Goal: Task Accomplishment & Management: Use online tool/utility

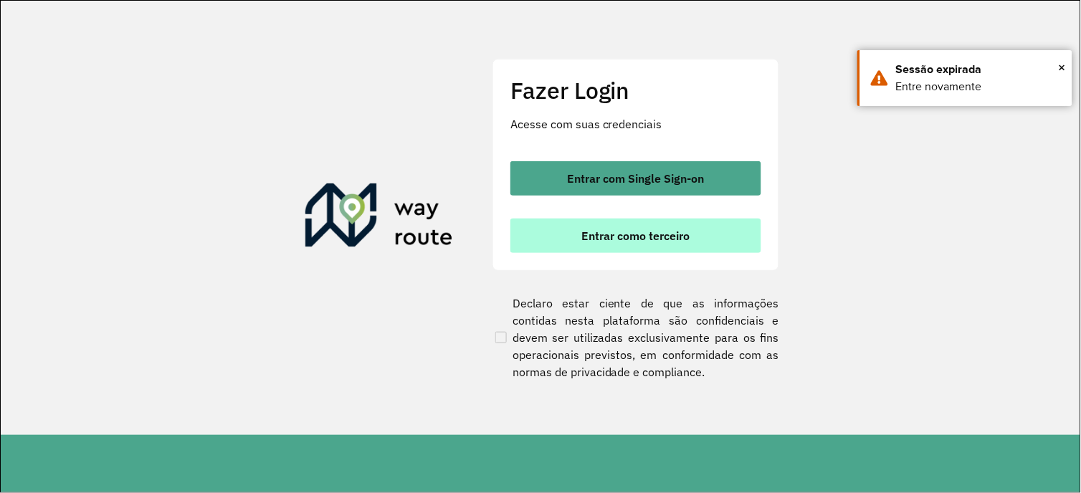
click at [662, 239] on span "Entrar como terceiro" at bounding box center [636, 235] width 108 height 11
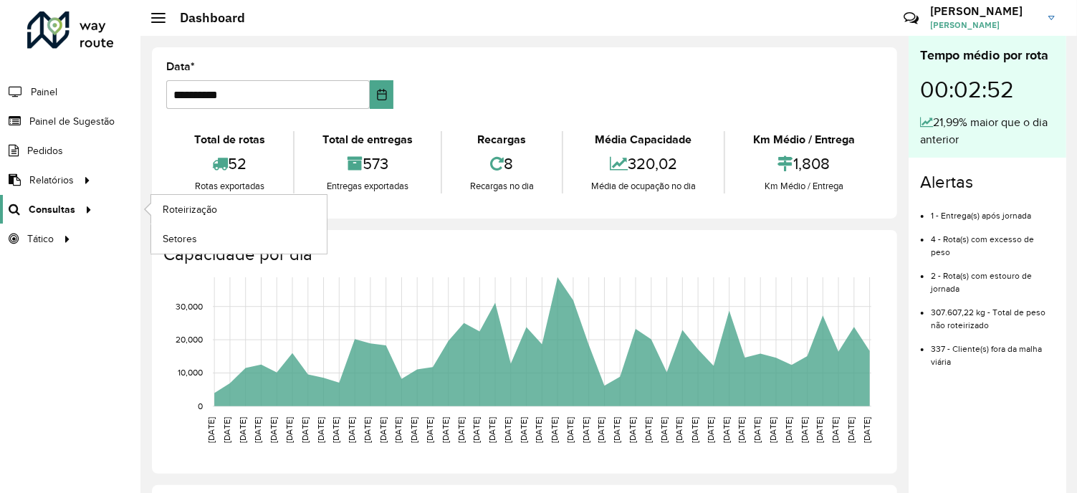
click at [75, 205] on div at bounding box center [86, 209] width 22 height 15
click at [212, 210] on span "Roteirização" at bounding box center [192, 209] width 58 height 15
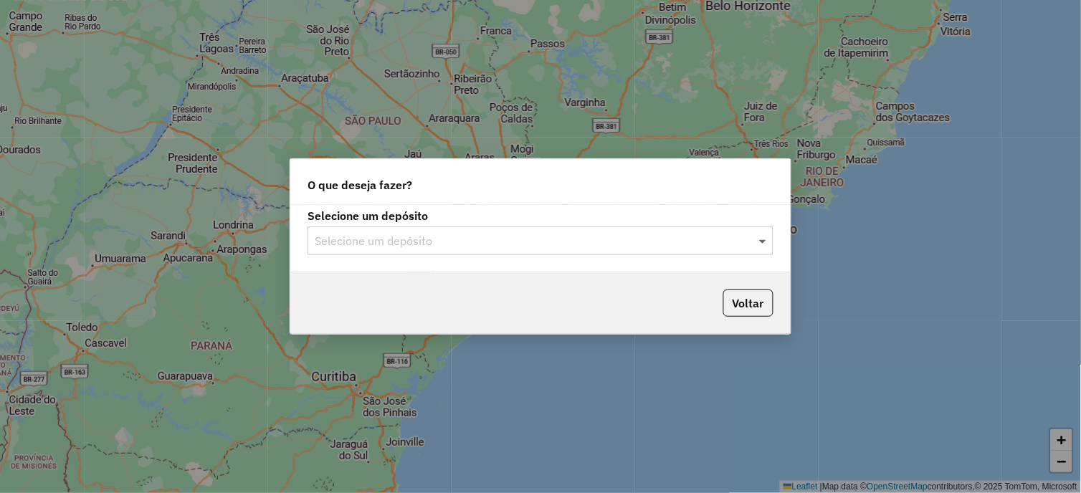
click at [766, 246] on span at bounding box center [765, 240] width 18 height 17
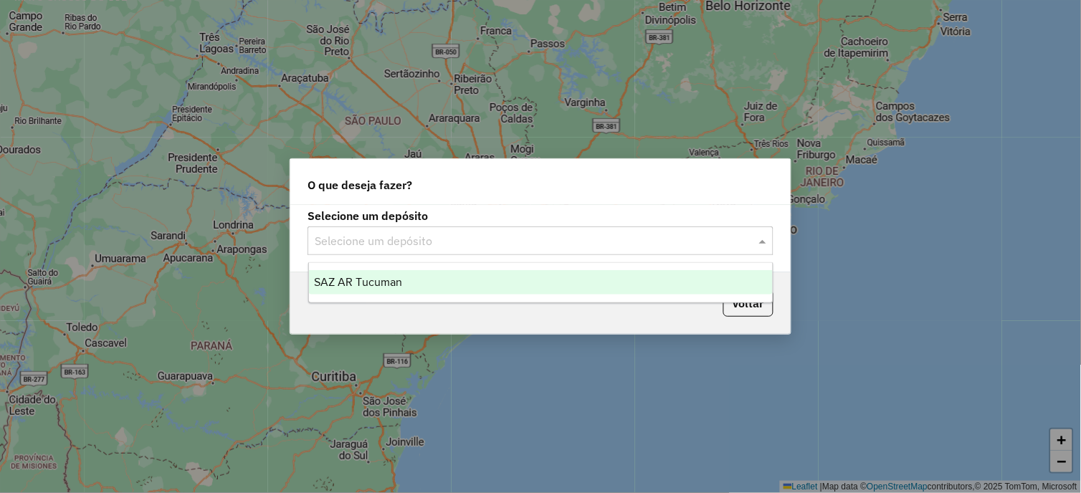
click at [371, 277] on span "SAZ AR Tucuman" at bounding box center [359, 282] width 88 height 12
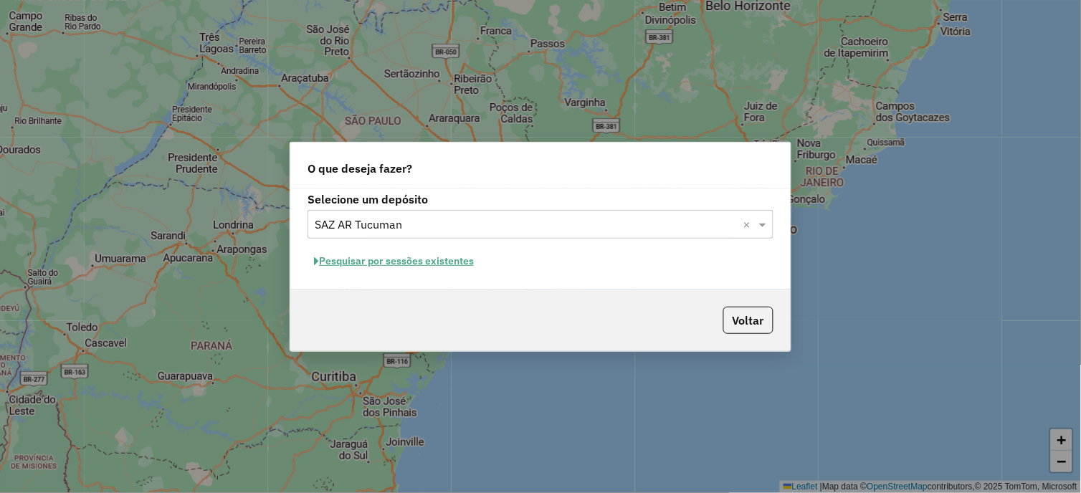
click at [737, 328] on button "Voltar" at bounding box center [748, 320] width 50 height 27
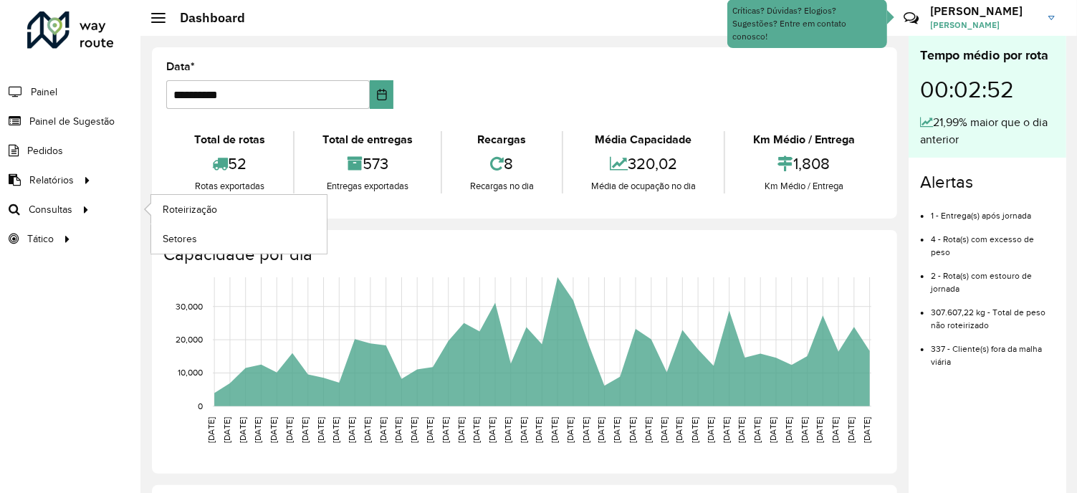
click at [98, 211] on li "Consultas Roteirização Setores" at bounding box center [70, 209] width 141 height 29
click at [191, 210] on span "Roteirização" at bounding box center [192, 209] width 58 height 15
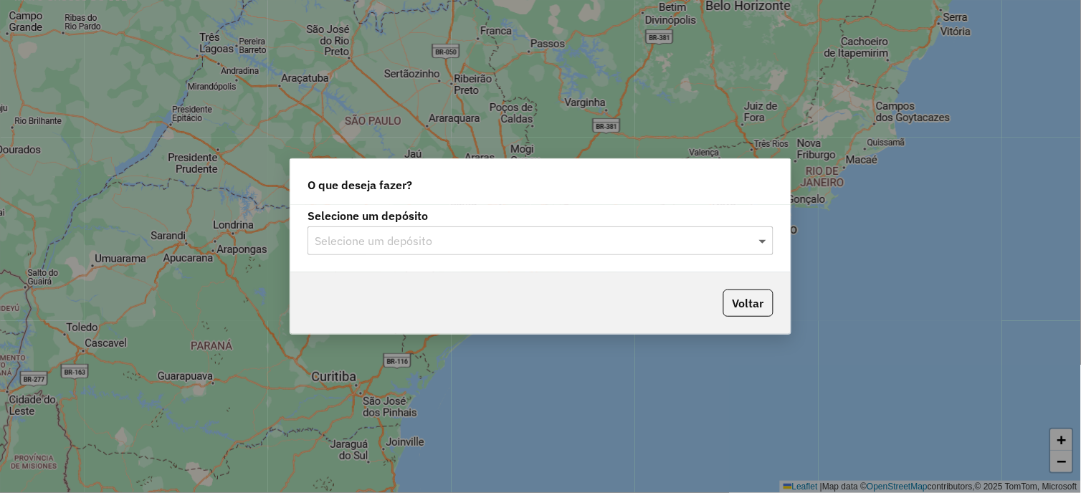
click at [763, 244] on span at bounding box center [765, 240] width 18 height 17
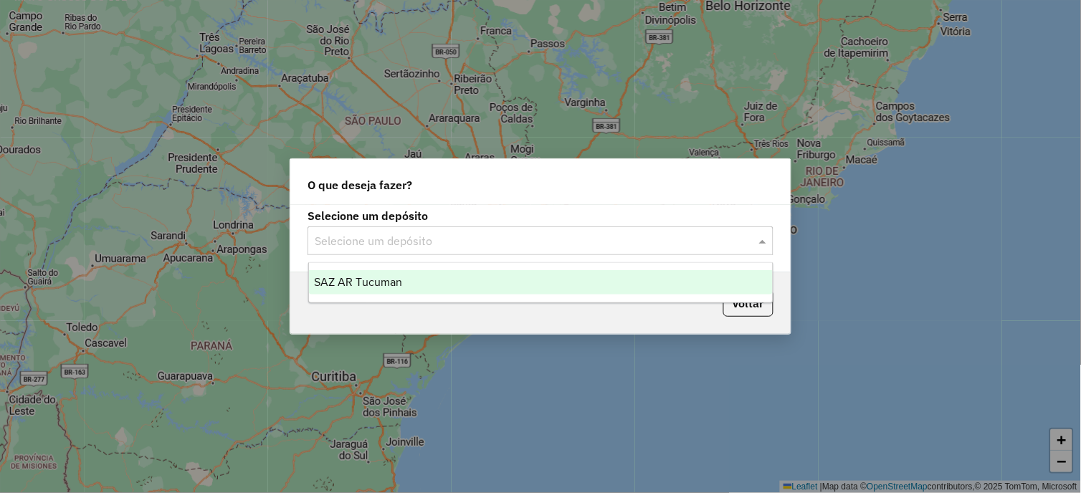
click at [407, 285] on div "SAZ AR Tucuman" at bounding box center [541, 282] width 465 height 24
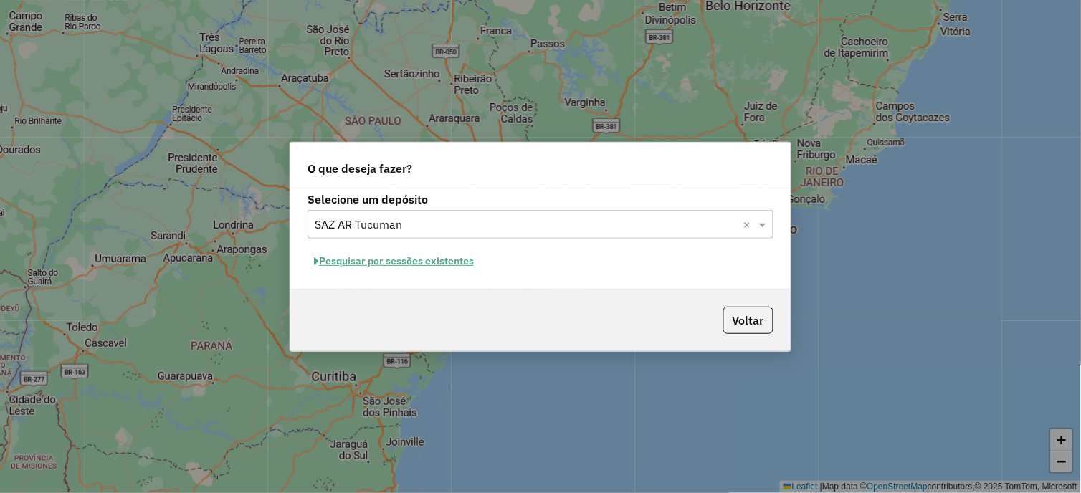
click at [412, 268] on button "Pesquisar por sessões existentes" at bounding box center [394, 261] width 173 height 22
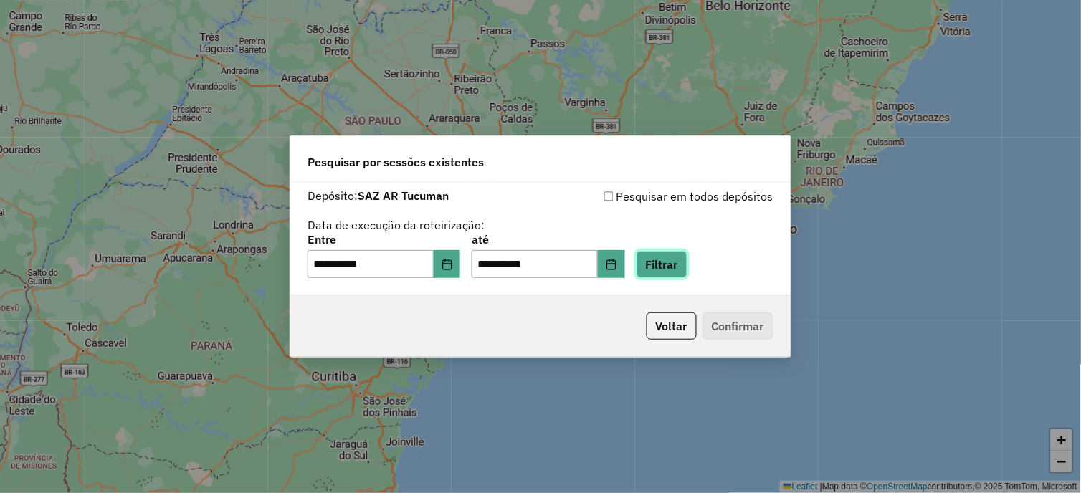
click at [660, 270] on button "Filtrar" at bounding box center [662, 264] width 51 height 27
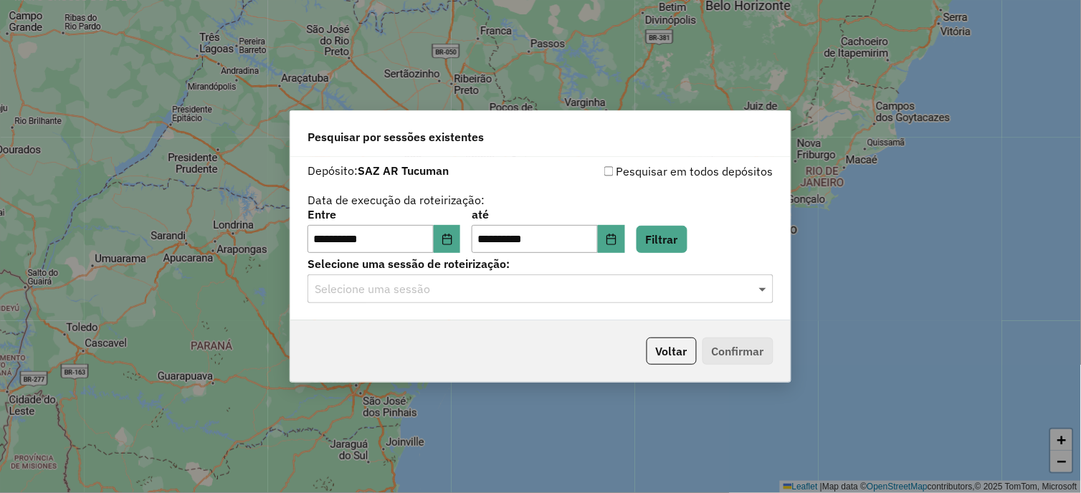
click at [758, 295] on span at bounding box center [765, 288] width 18 height 17
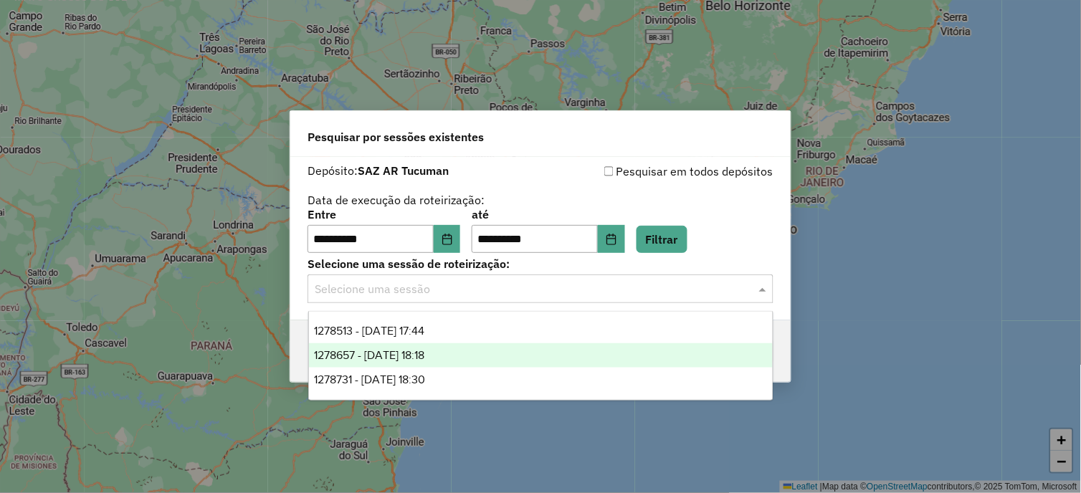
drag, startPoint x: 421, startPoint y: 357, endPoint x: 443, endPoint y: 356, distance: 22.2
click at [421, 356] on span "1278657 - 19/09/2025 18:18" at bounding box center [370, 355] width 110 height 12
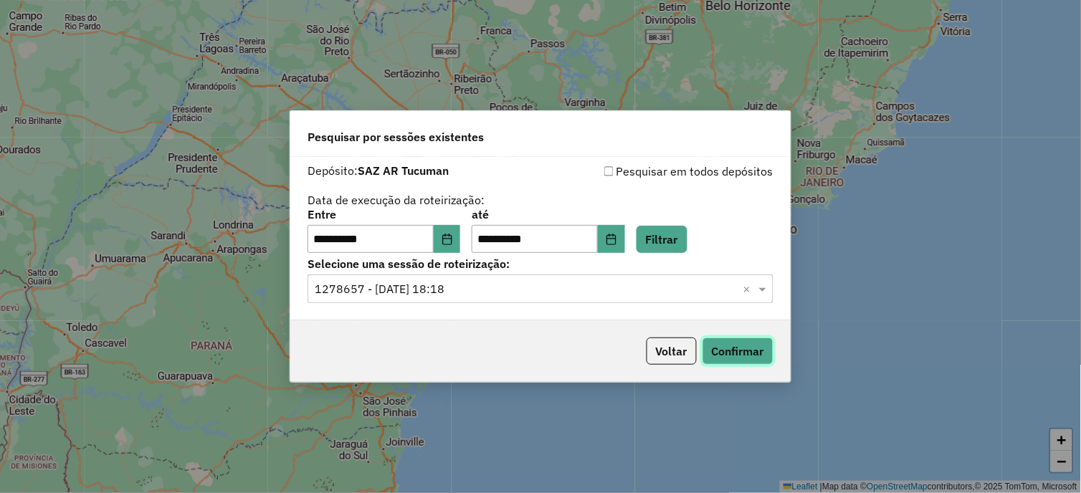
click at [742, 356] on button "Confirmar" at bounding box center [738, 351] width 71 height 27
click at [764, 290] on span at bounding box center [765, 288] width 18 height 17
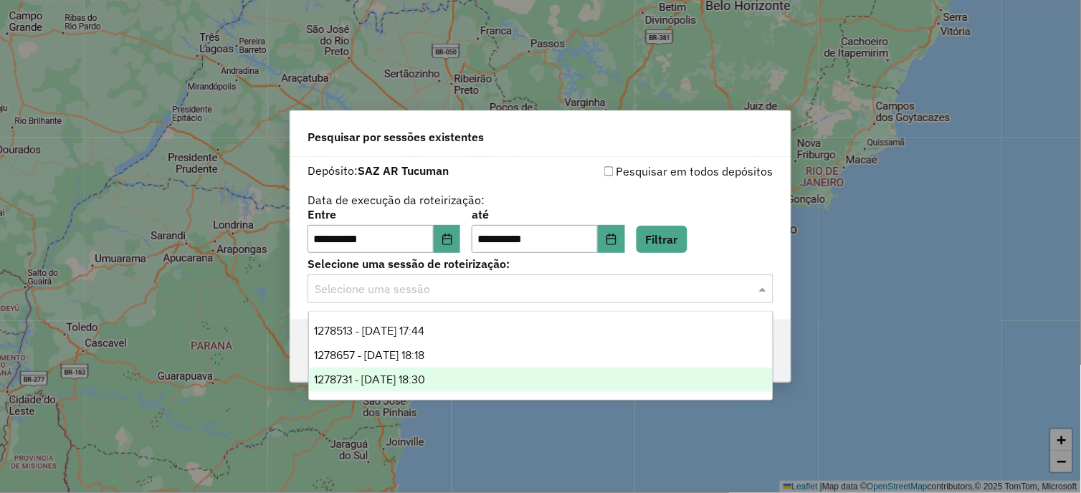
click at [452, 378] on div "1278731 - 19/09/2025 18:30" at bounding box center [541, 380] width 465 height 24
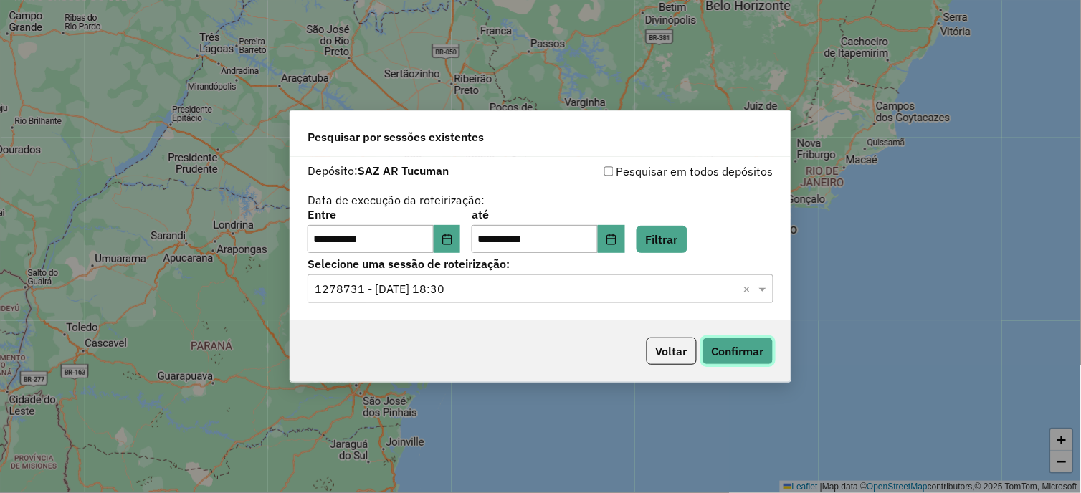
click at [747, 355] on button "Confirmar" at bounding box center [738, 351] width 71 height 27
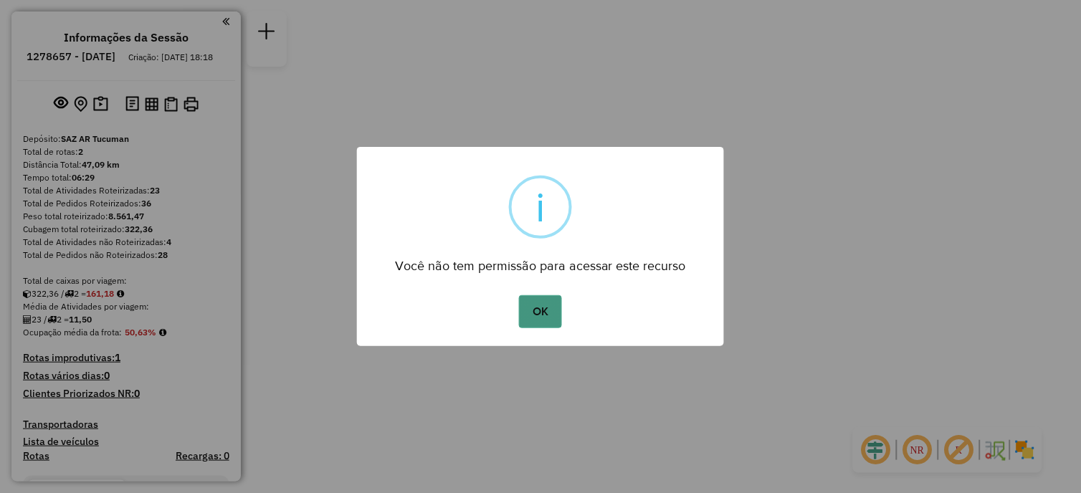
click at [535, 316] on button "OK" at bounding box center [540, 311] width 42 height 33
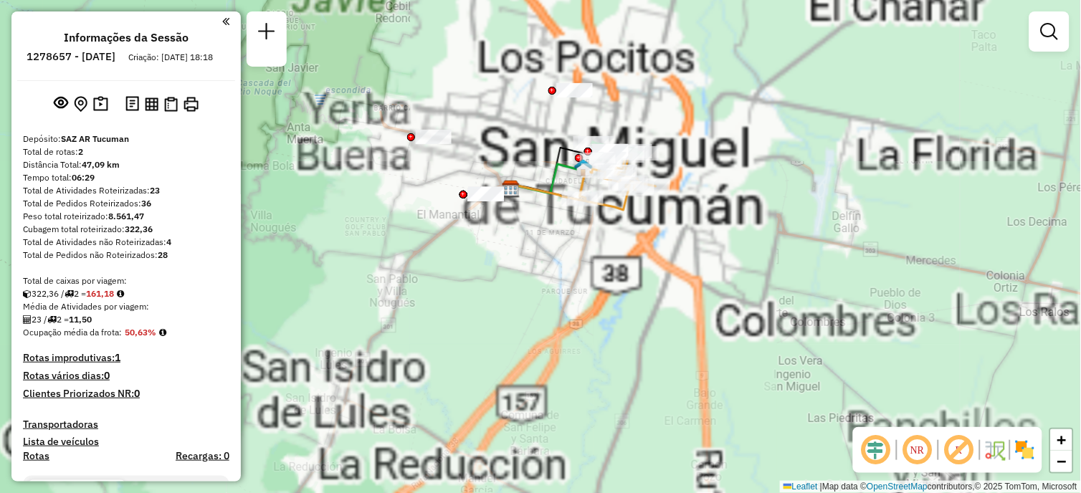
drag, startPoint x: 561, startPoint y: 253, endPoint x: 596, endPoint y: 381, distance: 132.2
click at [596, 381] on div "Janela de atendimento Grade de atendimento Capacidade Transportadoras Veículos …" at bounding box center [540, 246] width 1081 height 493
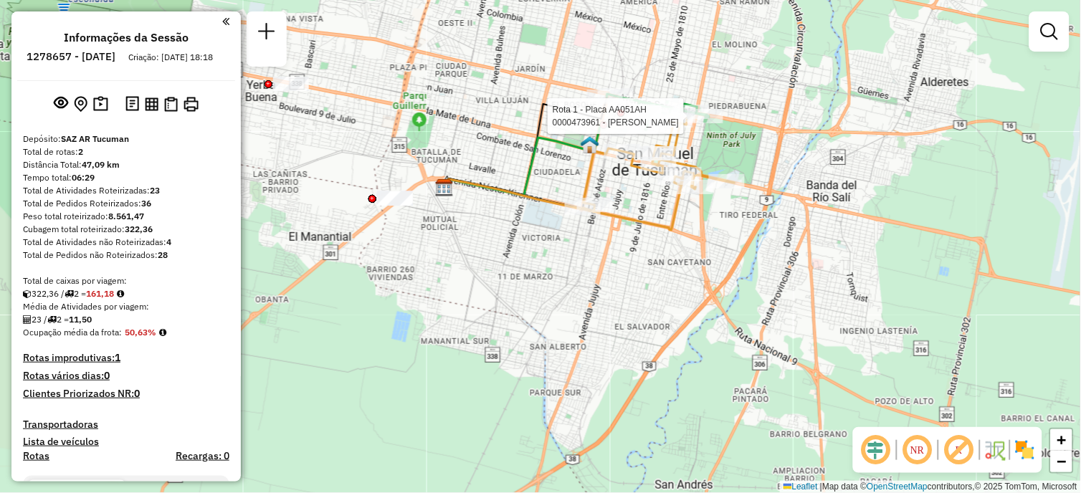
select select "**********"
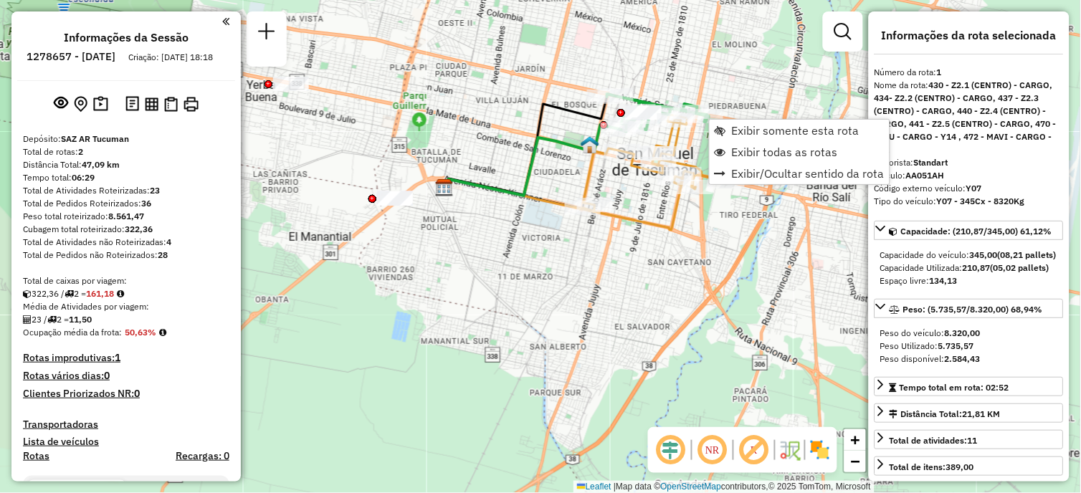
scroll to position [510, 0]
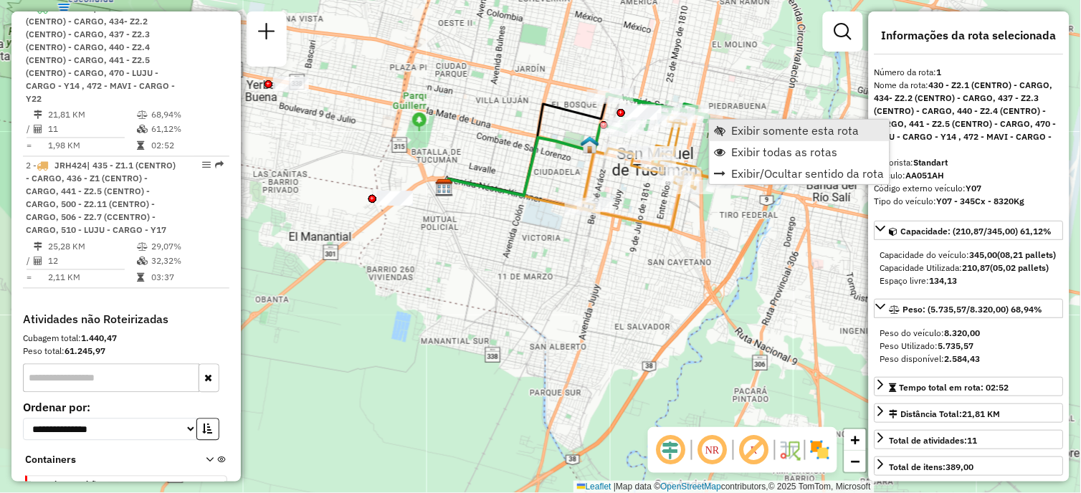
click at [751, 132] on span "Exibir somente esta rota" at bounding box center [796, 130] width 128 height 11
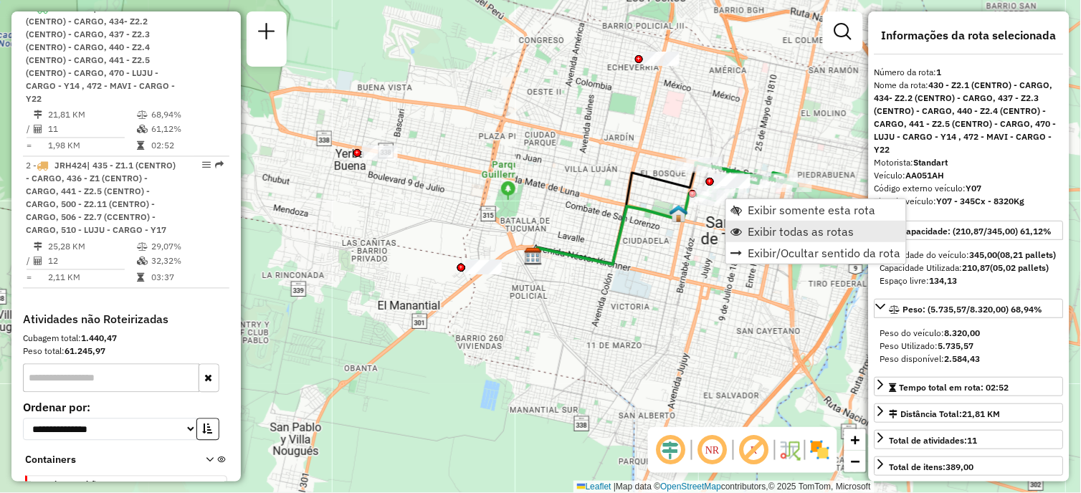
click at [767, 230] on span "Exibir todas as rotas" at bounding box center [801, 231] width 106 height 11
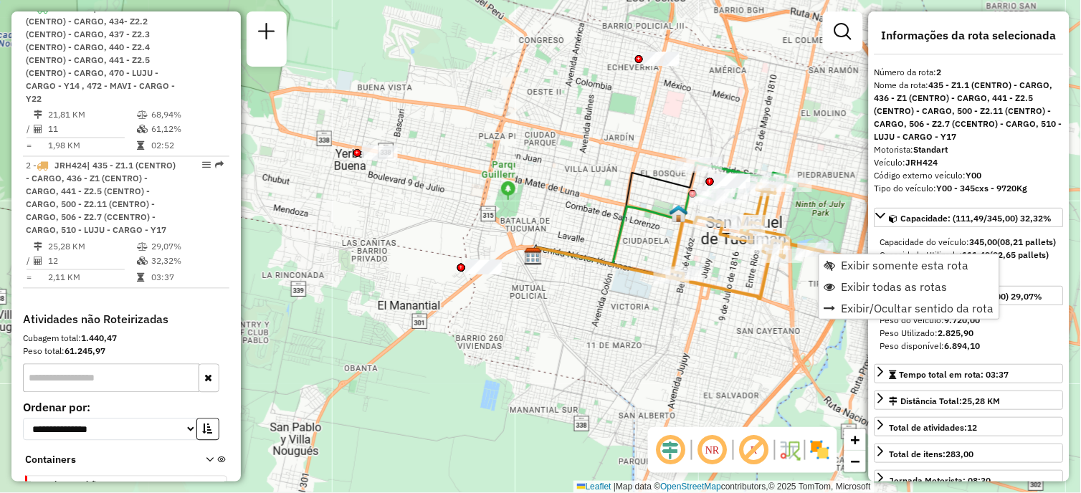
scroll to position [655, 0]
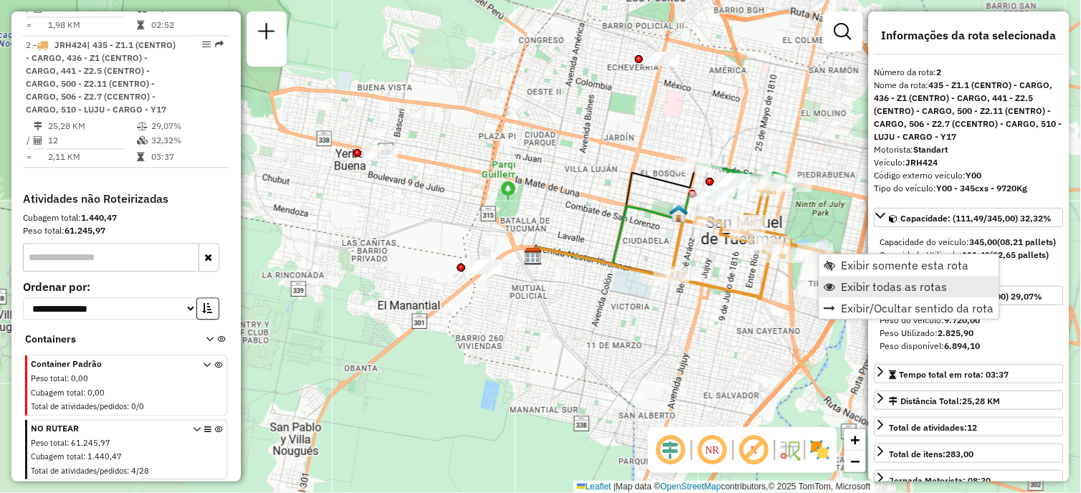
click at [857, 285] on span "Exibir todas as rotas" at bounding box center [895, 286] width 106 height 11
click at [835, 261] on span "Exibir somente esta rota" at bounding box center [898, 265] width 128 height 11
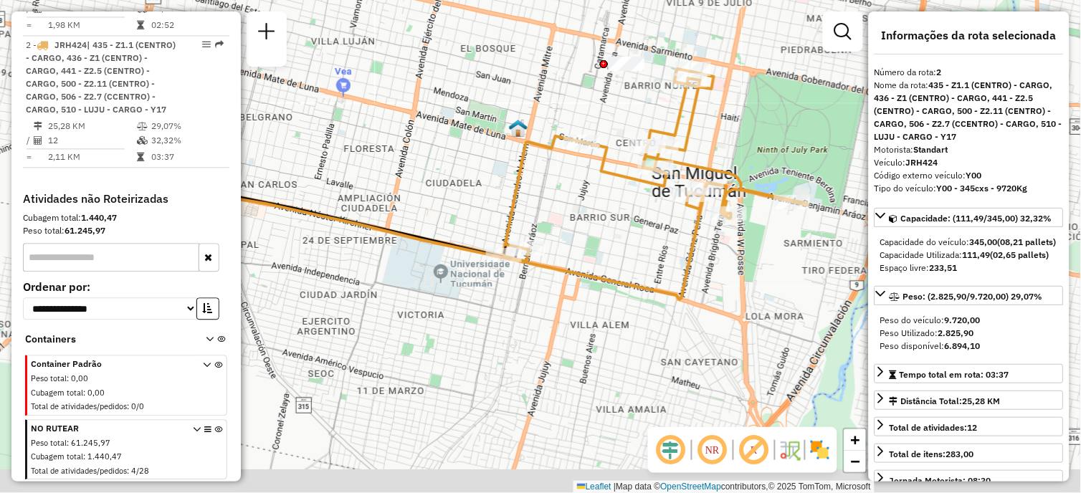
drag, startPoint x: 654, startPoint y: 333, endPoint x: 627, endPoint y: 265, distance: 73.6
click at [627, 265] on div "Janela de atendimento Grade de atendimento Capacidade Transportadoras Veículos …" at bounding box center [540, 246] width 1081 height 493
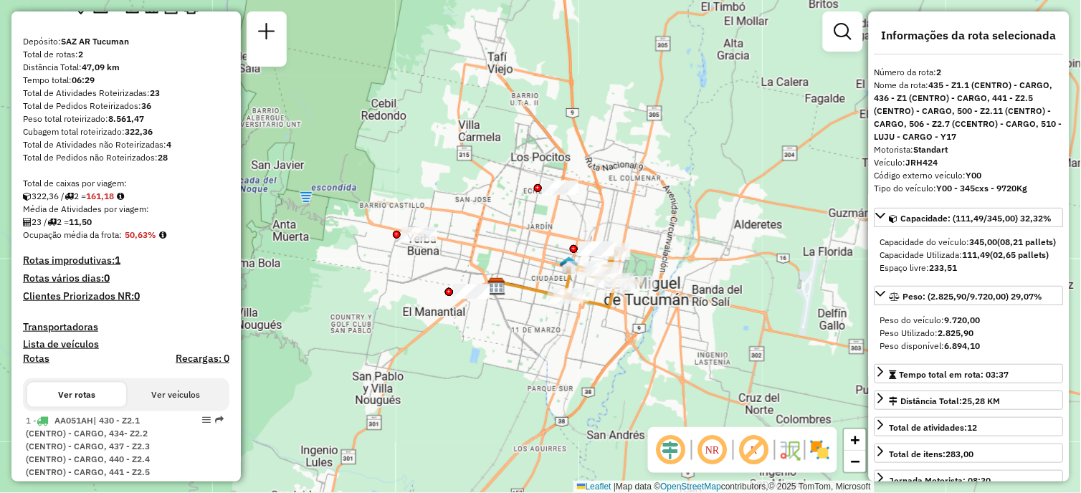
scroll to position [0, 0]
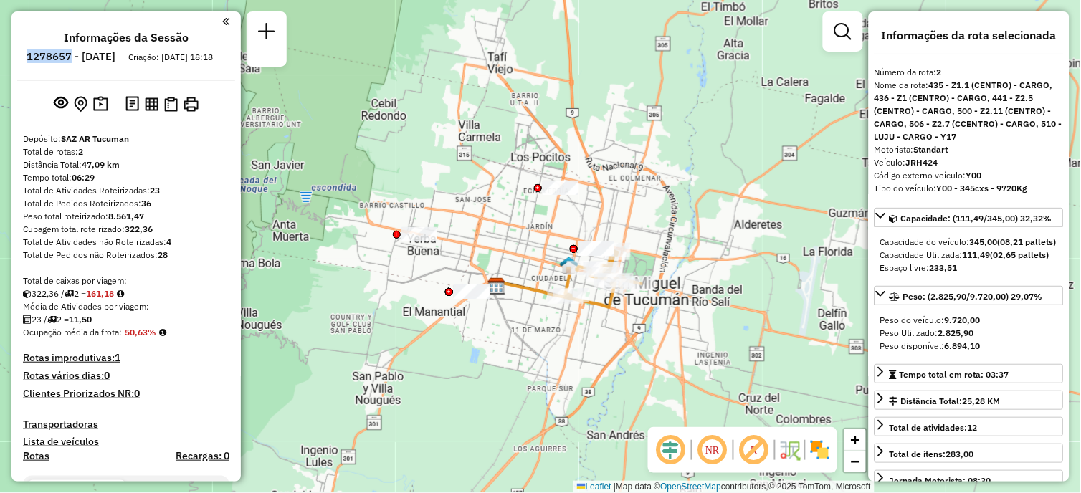
drag, startPoint x: 67, startPoint y: 55, endPoint x: 110, endPoint y: 62, distance: 42.9
click at [110, 62] on h6 "1278657 - 19/09/2025" at bounding box center [71, 56] width 89 height 13
copy h6 "1278657"
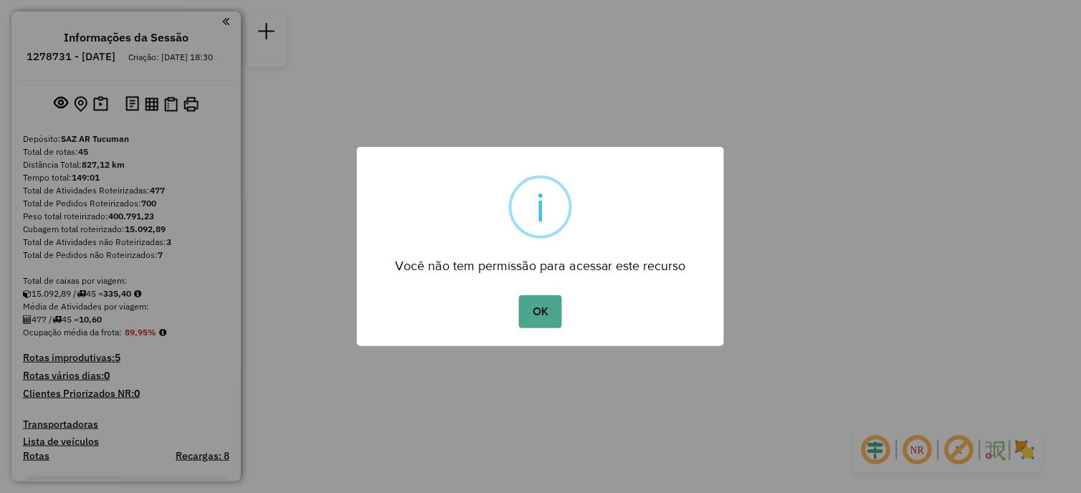
drag, startPoint x: 549, startPoint y: 309, endPoint x: 562, endPoint y: 358, distance: 51.1
click at [549, 308] on button "OK" at bounding box center [540, 311] width 42 height 33
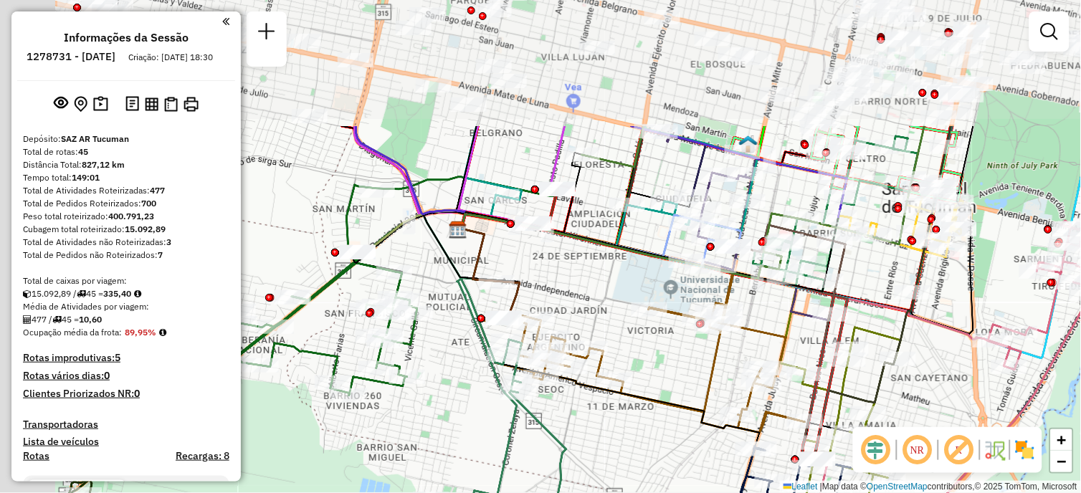
drag, startPoint x: 538, startPoint y: 214, endPoint x: 660, endPoint y: 389, distance: 213.8
click at [660, 389] on div "Janela de atendimento Grade de atendimento Capacidade Transportadoras Veículos …" at bounding box center [540, 246] width 1081 height 493
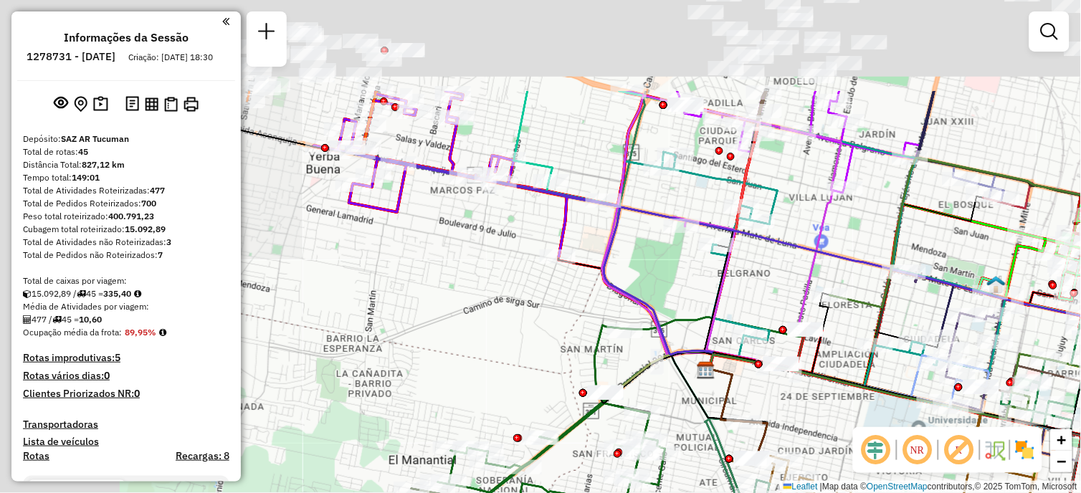
drag, startPoint x: 482, startPoint y: 221, endPoint x: 730, endPoint y: 361, distance: 285.1
click at [730, 361] on icon at bounding box center [868, 387] width 324 height 65
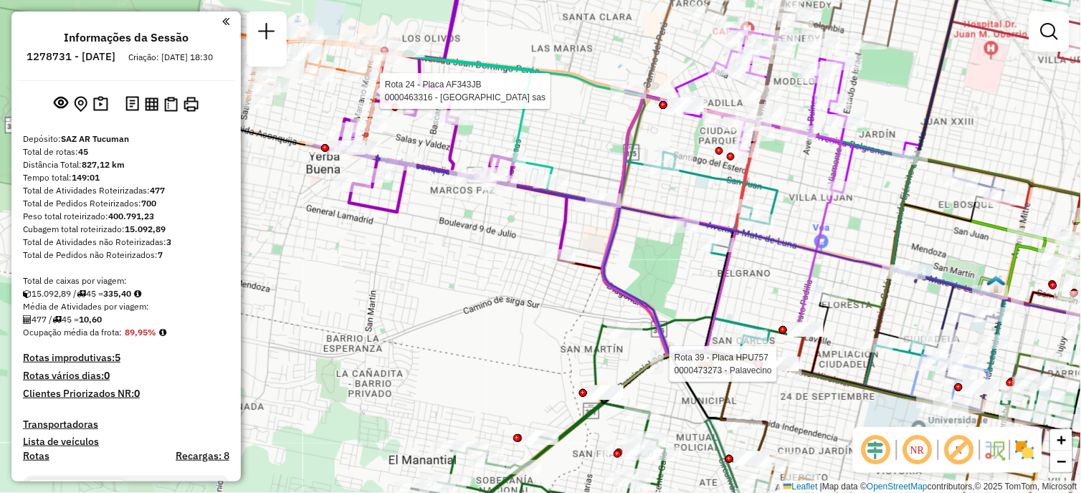
select select "**********"
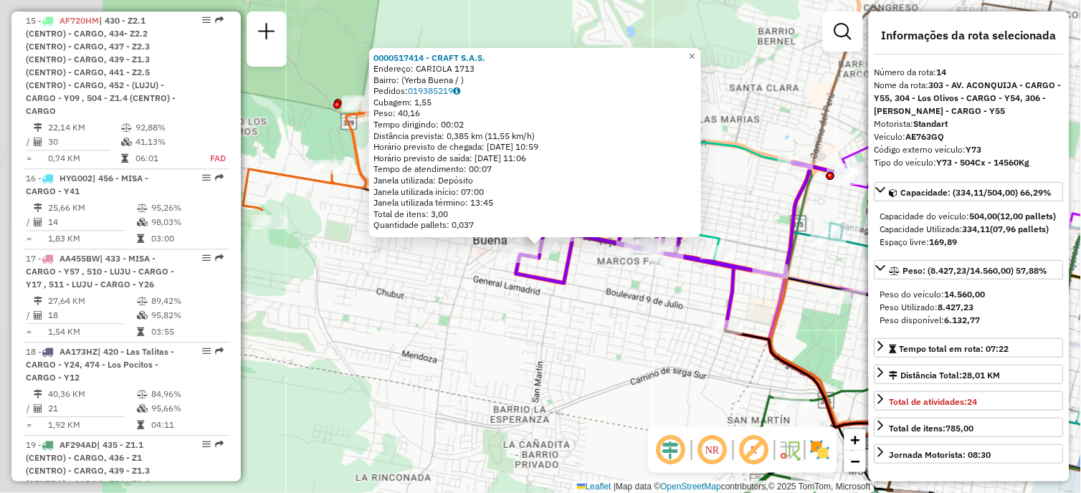
scroll to position [1785, 0]
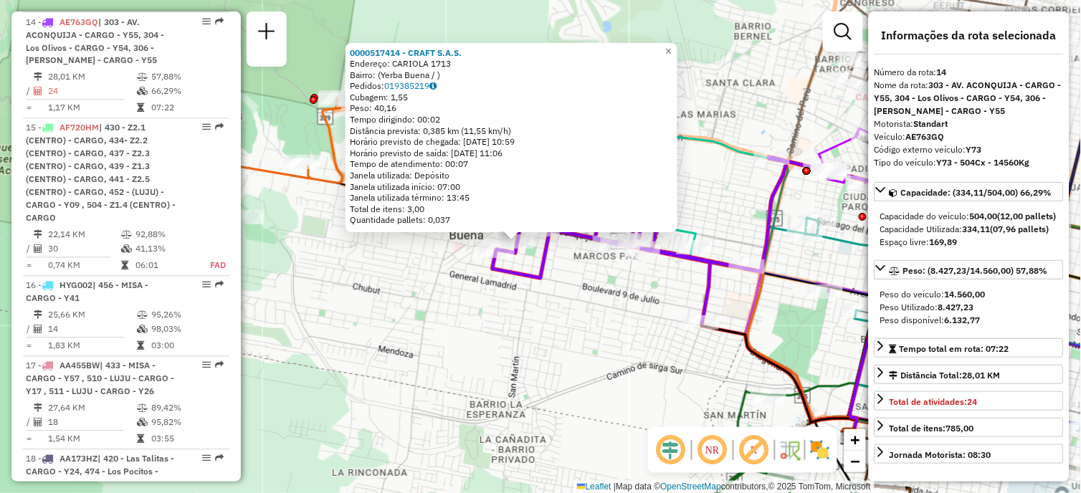
drag, startPoint x: 382, startPoint y: 306, endPoint x: 358, endPoint y: 301, distance: 24.2
click at [358, 301] on div "0000517414 - CRAFT S.A.S. Endereço: CARIOLA 1713 Bairro: (Yerba Buena / ) Pedid…" at bounding box center [540, 246] width 1081 height 493
click at [672, 47] on span "×" at bounding box center [668, 51] width 6 height 12
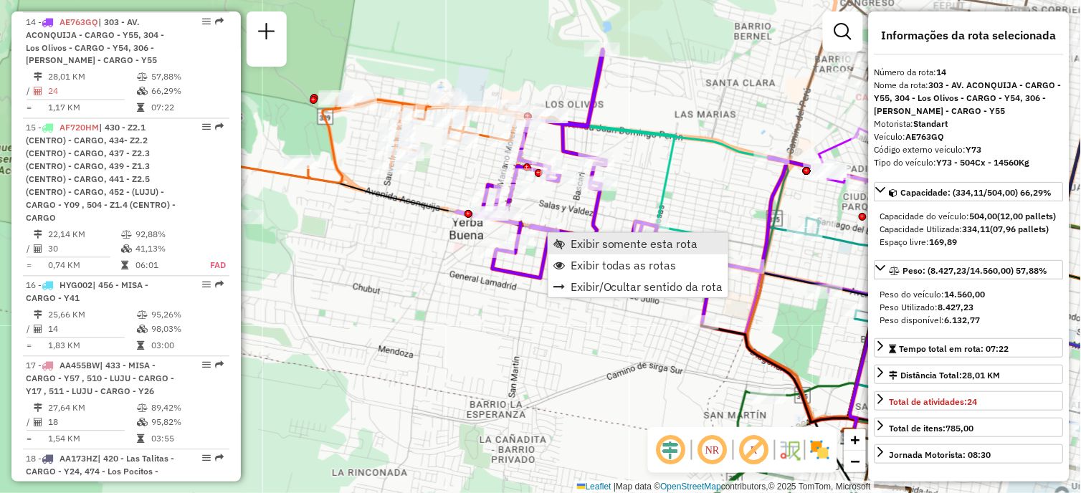
click at [603, 242] on span "Exibir somente esta rota" at bounding box center [635, 243] width 128 height 11
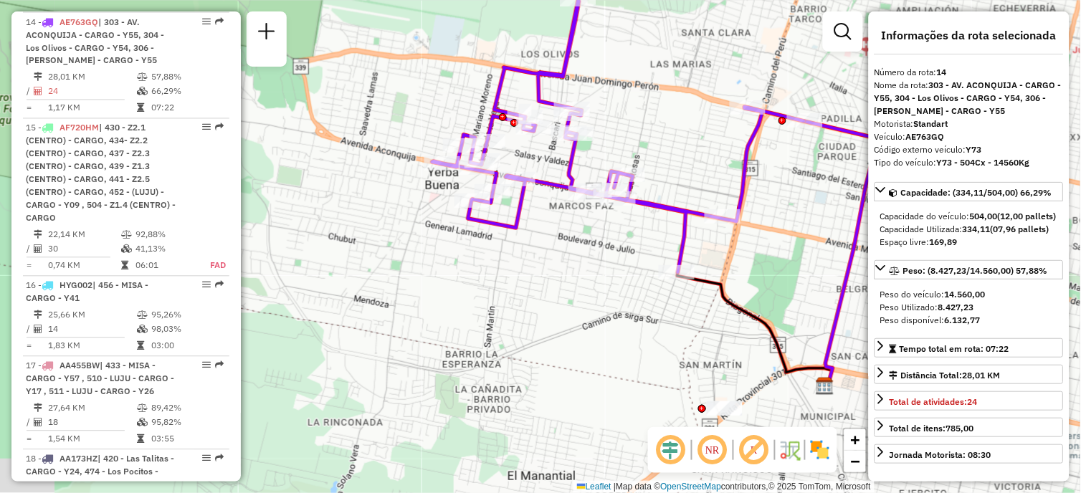
drag, startPoint x: 454, startPoint y: 292, endPoint x: 572, endPoint y: 237, distance: 129.6
click at [572, 237] on div "Janela de atendimento Grade de atendimento Capacidade Transportadoras Veículos …" at bounding box center [540, 246] width 1081 height 493
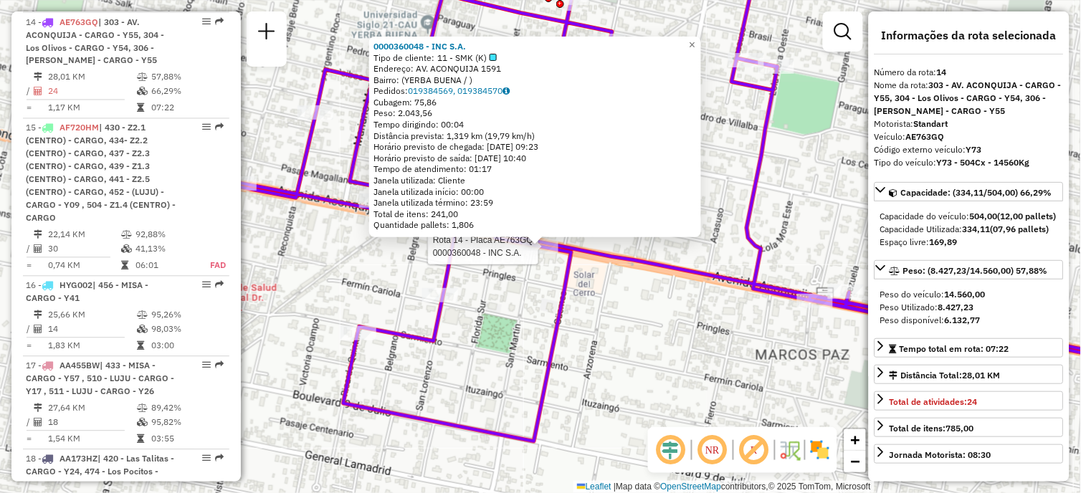
click at [799, 154] on div "Rota 14 - Placa AE763GQ 0000360048 - INC S.A. 0000360048 - INC S.A. Tipo de cli…" at bounding box center [540, 246] width 1081 height 493
